Goal: Information Seeking & Learning: Find specific fact

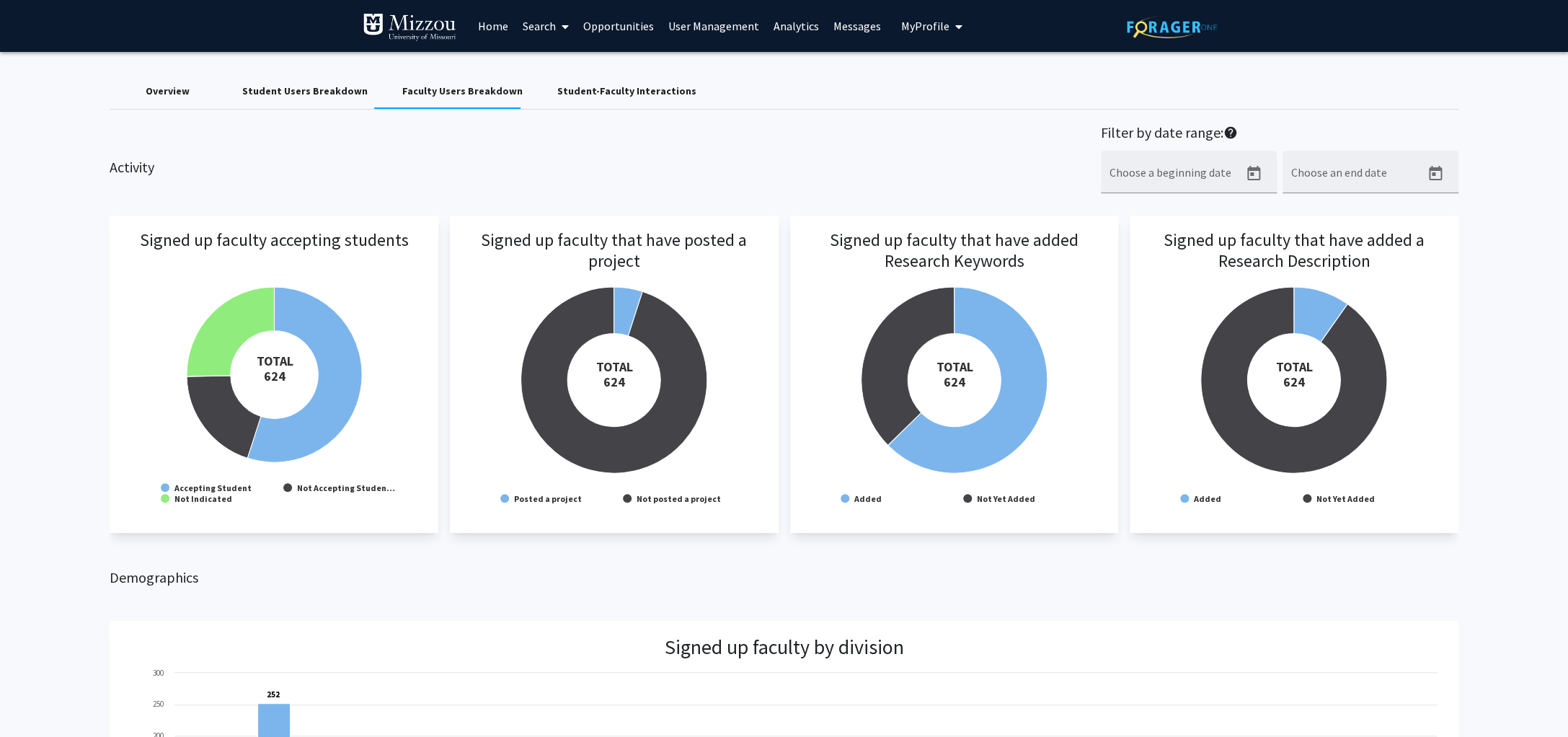
click at [531, 27] on link "Search" at bounding box center [545, 26] width 60 height 50
click at [552, 61] on span "Faculty/Staff" at bounding box center [568, 66] width 106 height 29
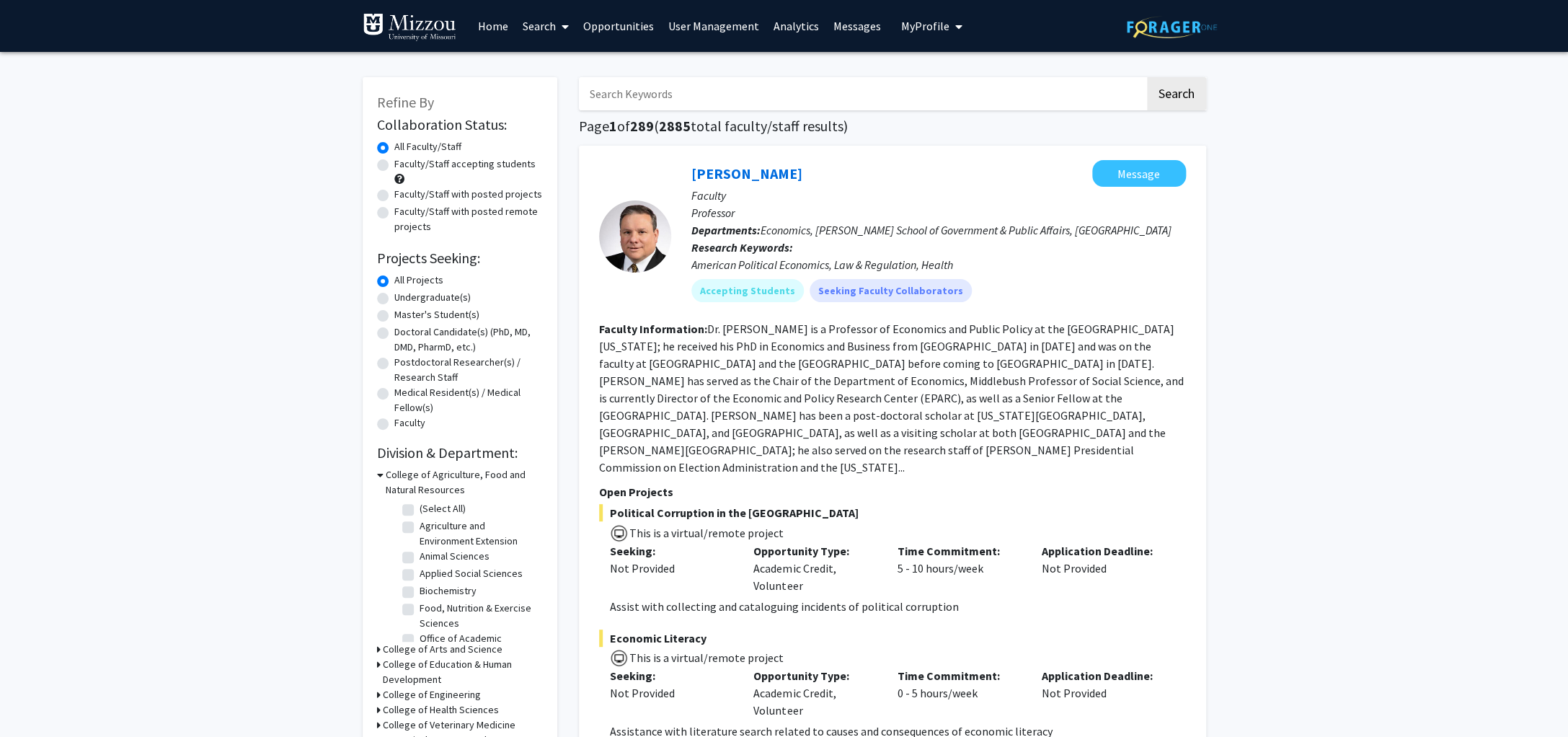
click at [676, 103] on input "Search Keywords" at bounding box center [862, 94] width 566 height 33
click at [1146, 77] on button "Search" at bounding box center [1176, 94] width 59 height 33
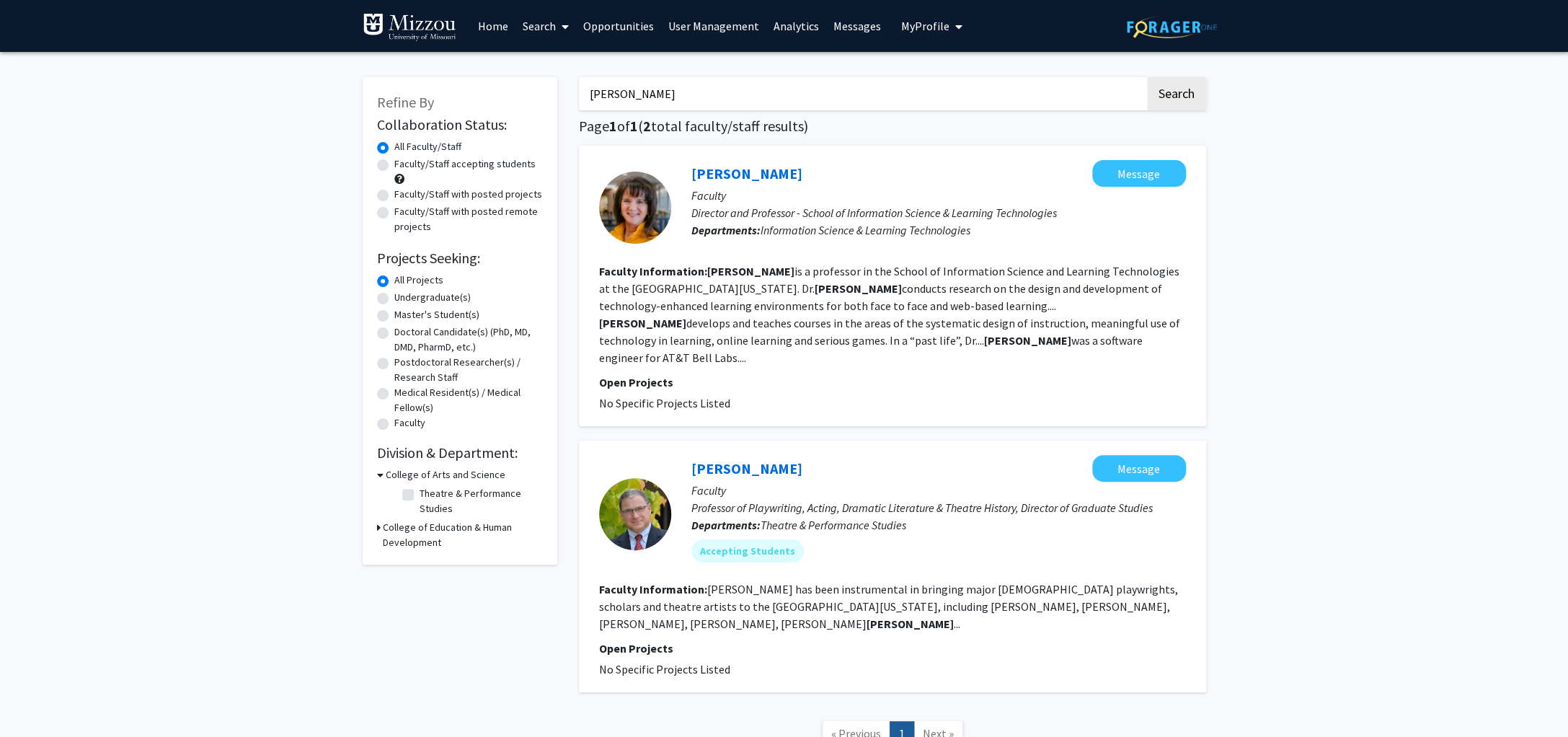
drag, startPoint x: 622, startPoint y: 95, endPoint x: 444, endPoint y: 75, distance: 179.1
click at [579, 77] on input "[PERSON_NAME]" at bounding box center [862, 94] width 566 height 33
click at [1146, 77] on button "Search" at bounding box center [1176, 94] width 59 height 33
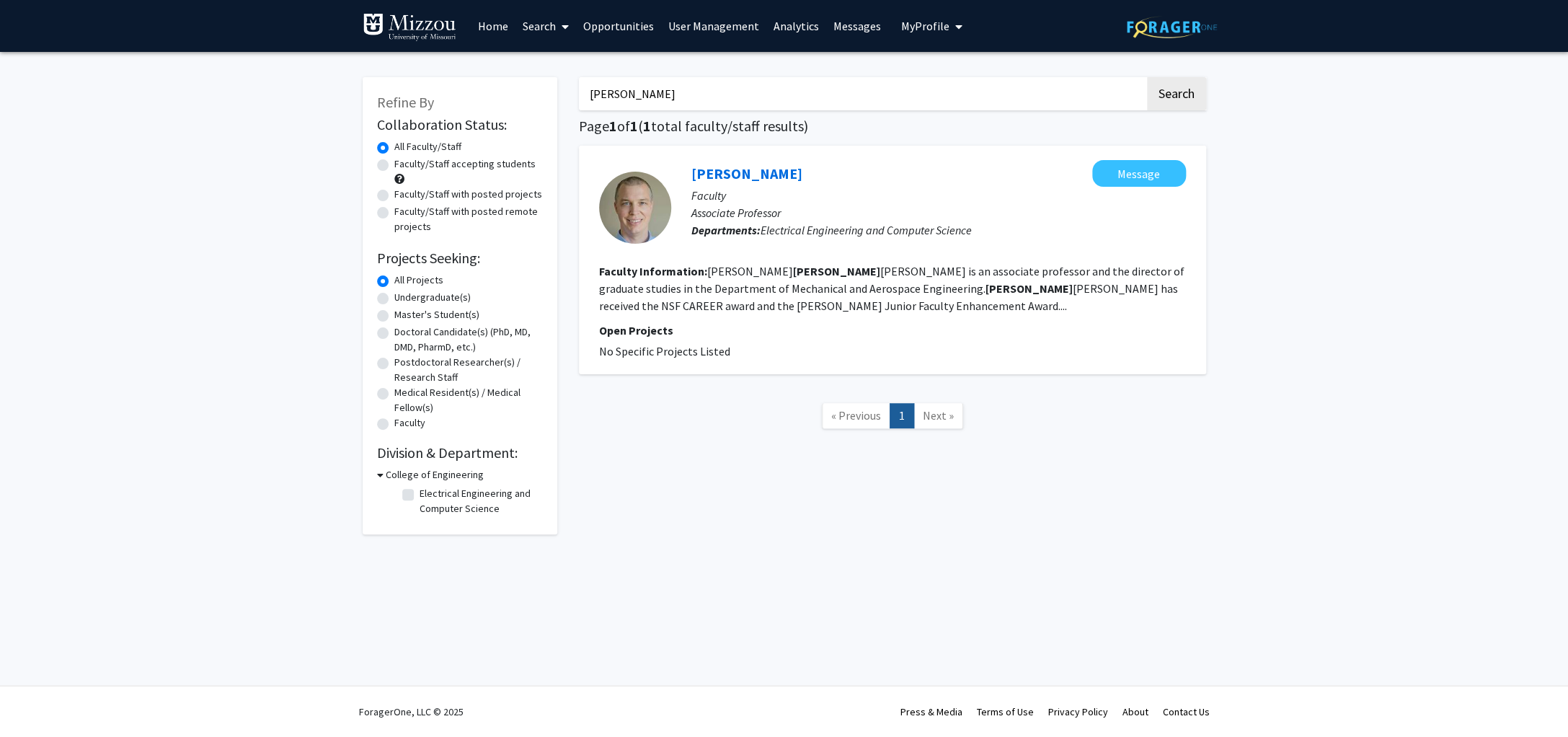
drag, startPoint x: 444, startPoint y: 77, endPoint x: 406, endPoint y: 74, distance: 38.1
click at [579, 77] on input "[PERSON_NAME]" at bounding box center [862, 94] width 566 height 33
type input "[PERSON_NAME]"
click at [1177, 93] on button "Search" at bounding box center [1176, 94] width 59 height 33
